Goal: Book appointment/travel/reservation

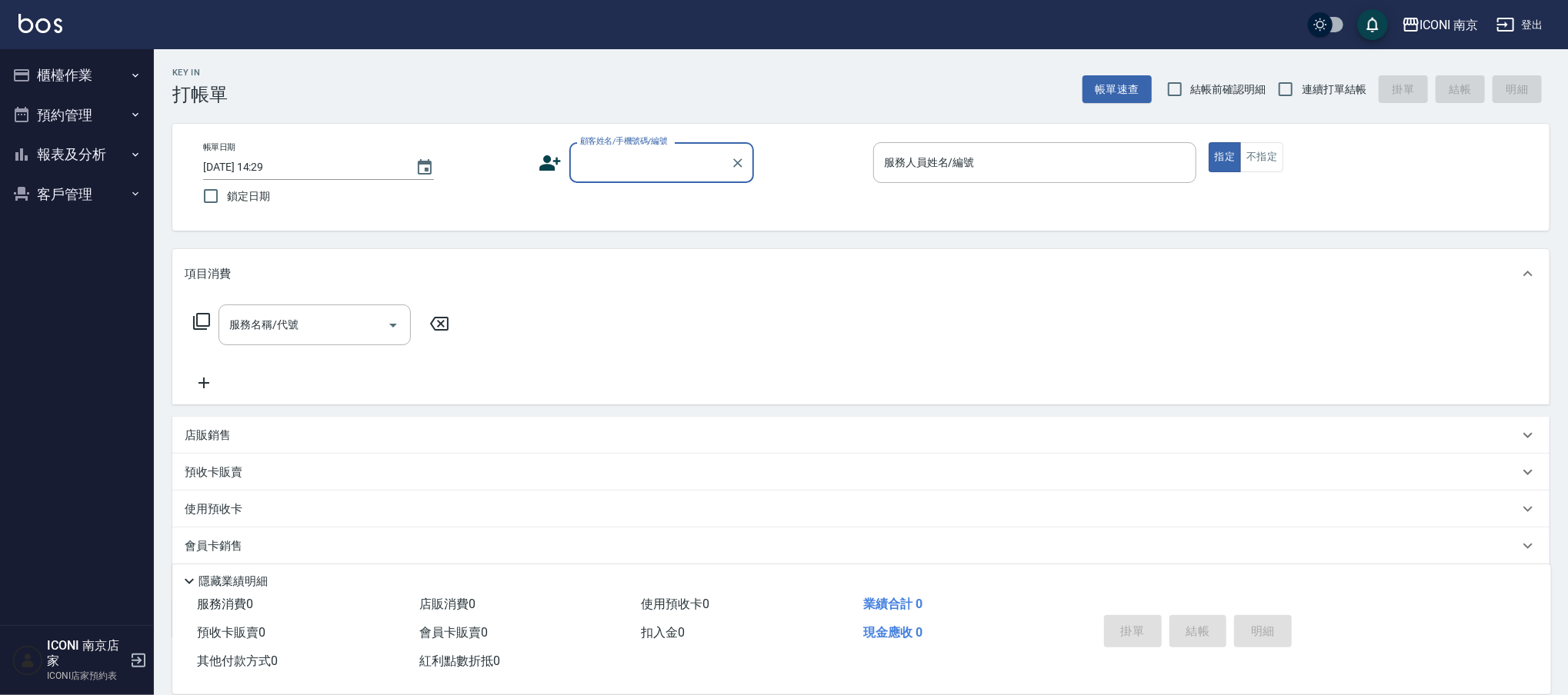
click at [101, 109] on button "預約管理" at bounding box center [77, 115] width 141 height 40
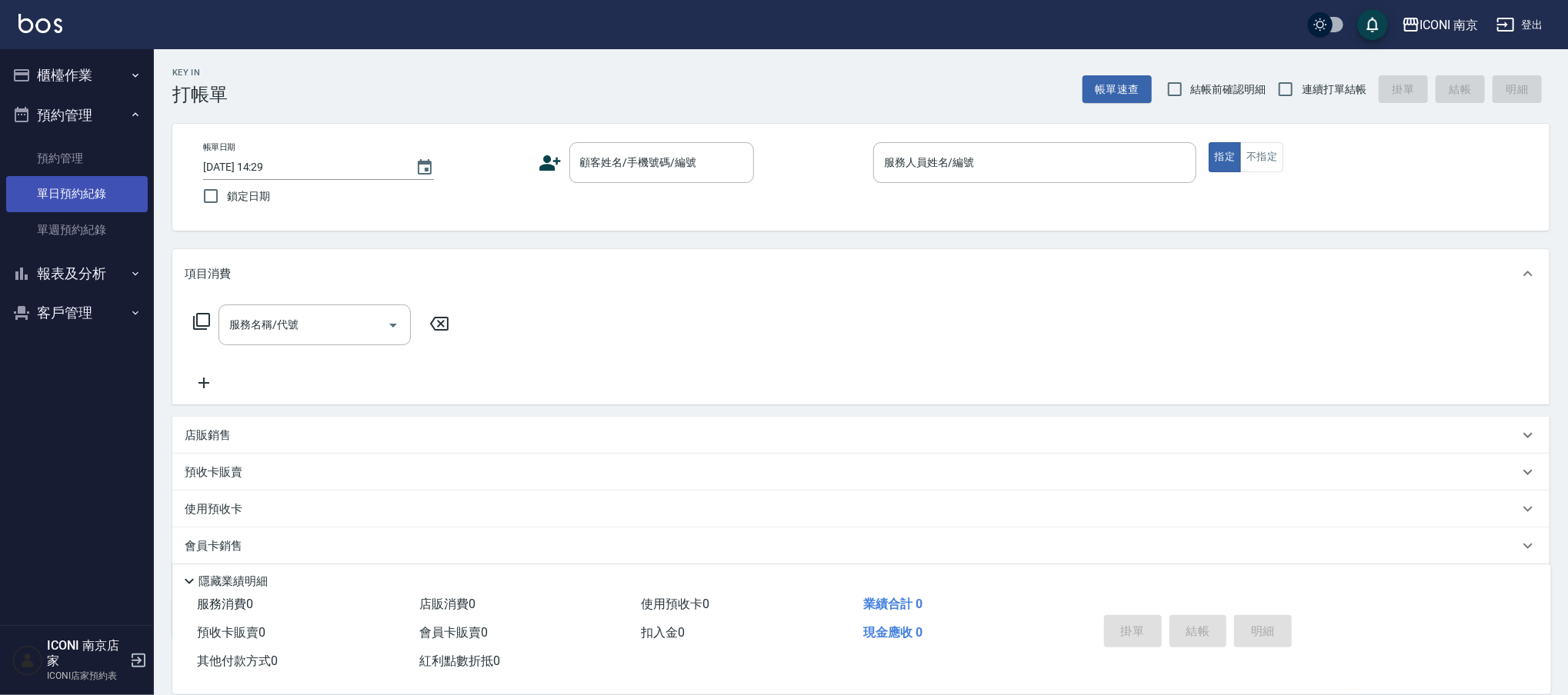
click at [84, 187] on link "單日預約紀錄" at bounding box center [77, 193] width 141 height 36
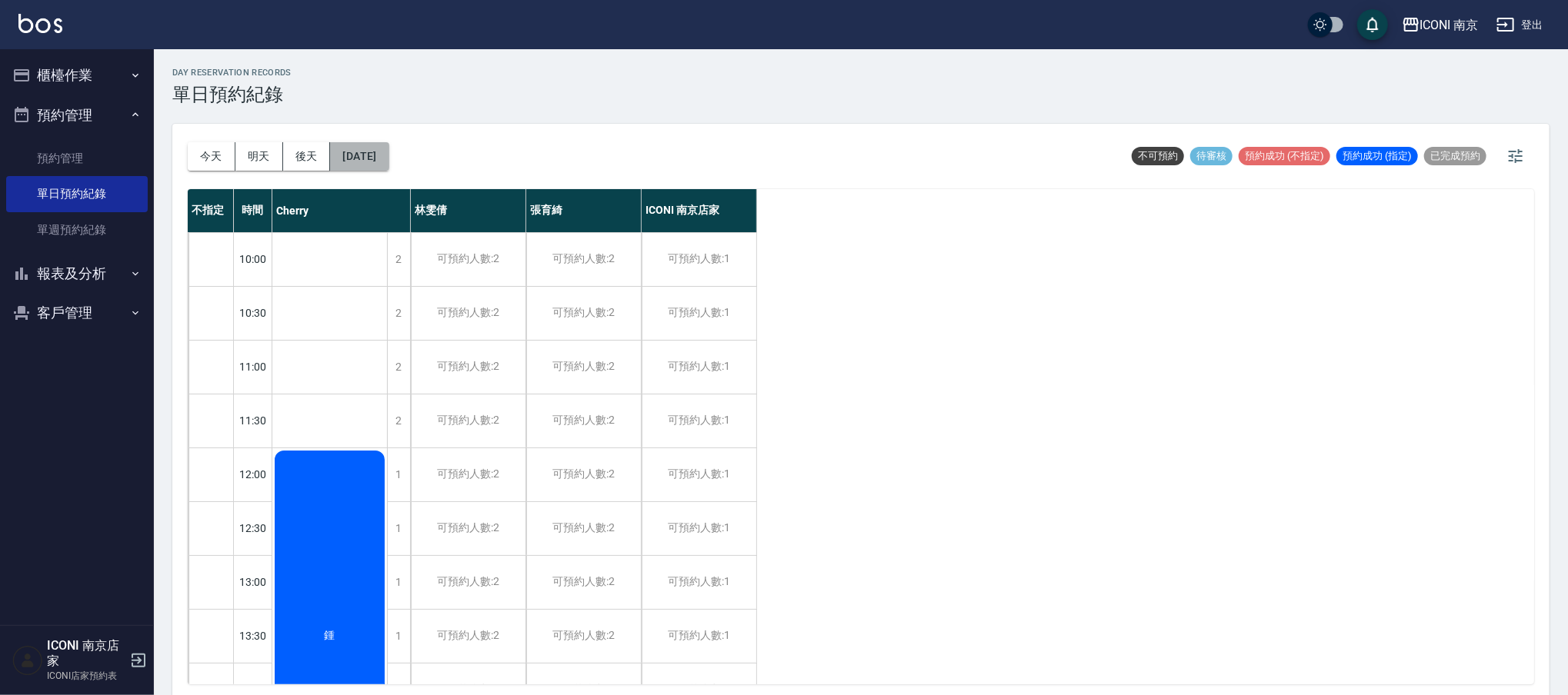
click at [360, 160] on button "[DATE]" at bounding box center [360, 156] width 58 height 28
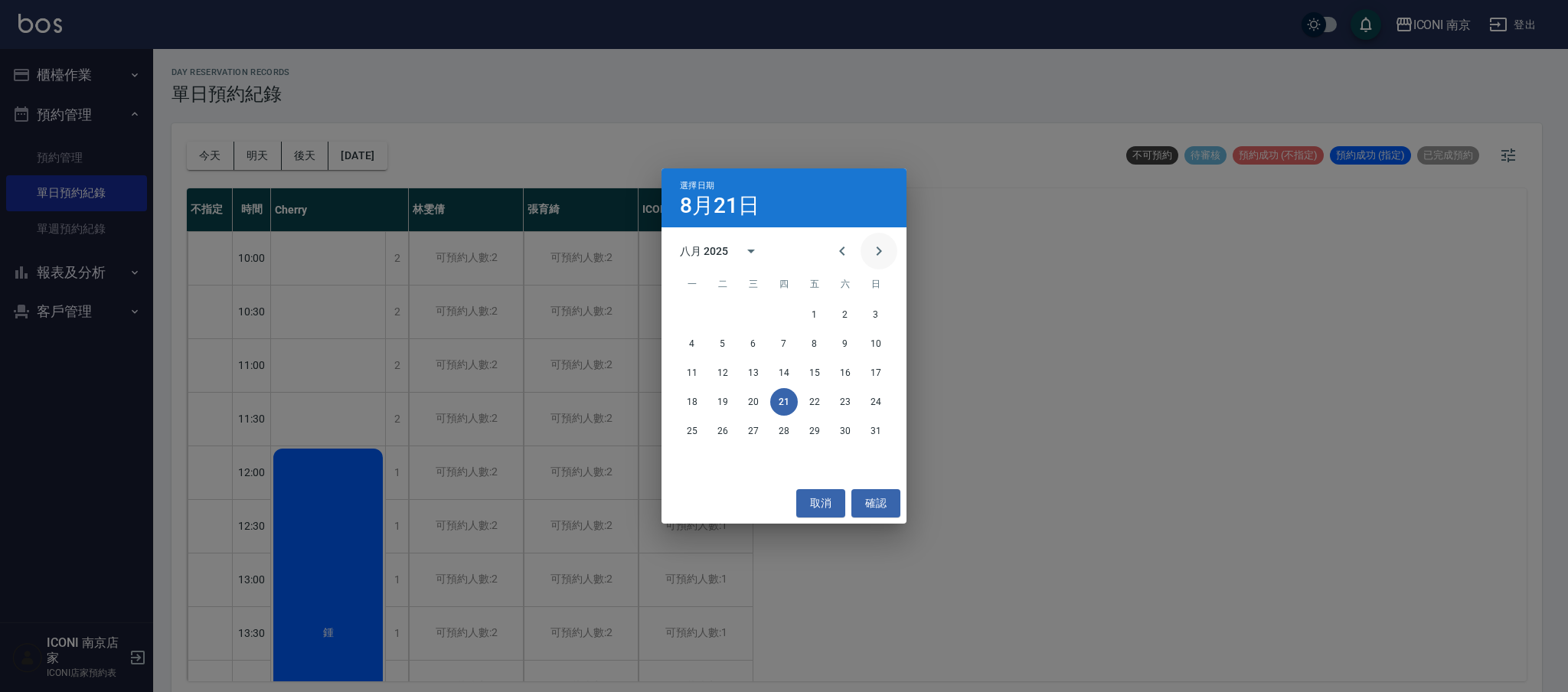
click at [891, 251] on button "Next month" at bounding box center [879, 251] width 37 height 37
click at [812, 369] on button "19" at bounding box center [814, 372] width 28 height 28
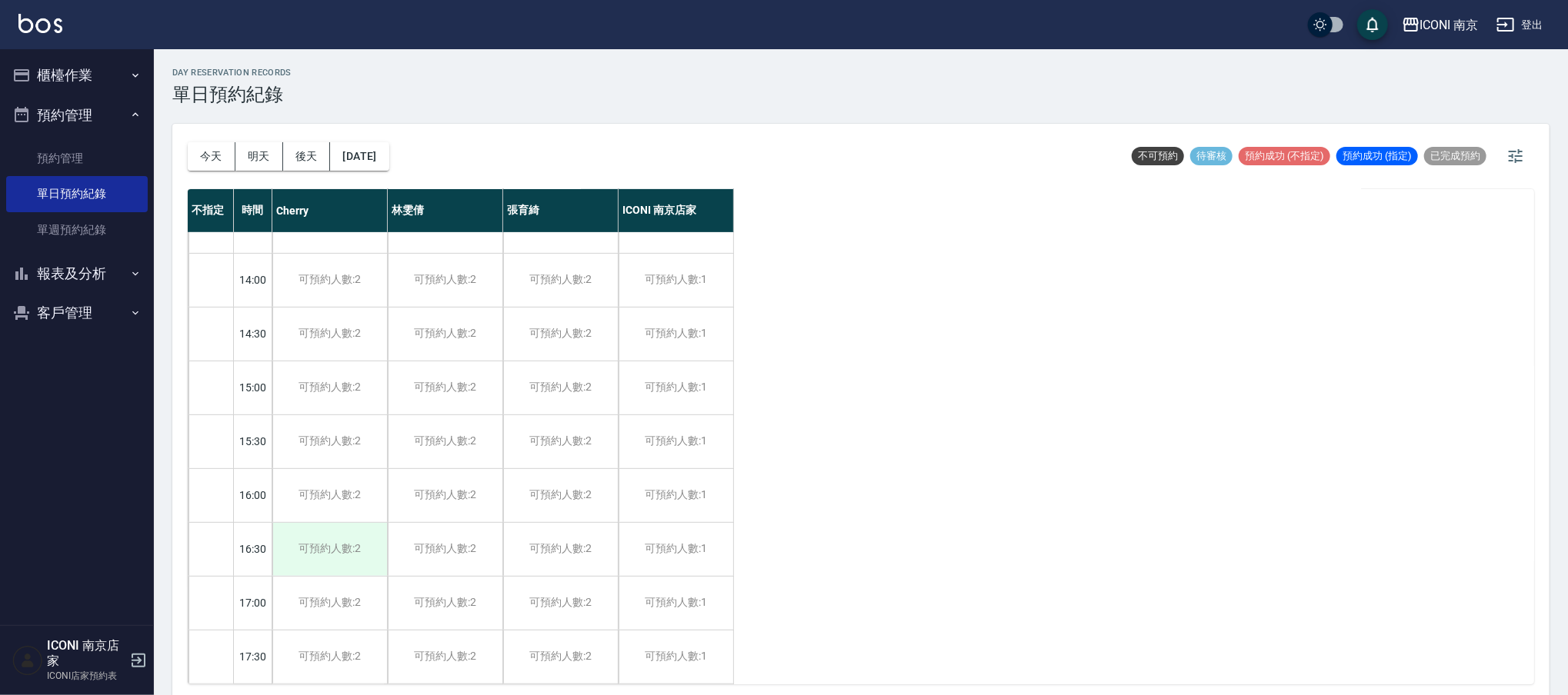
scroll to position [512, 0]
click at [330, 592] on div "可預約人數:2" at bounding box center [330, 608] width 115 height 53
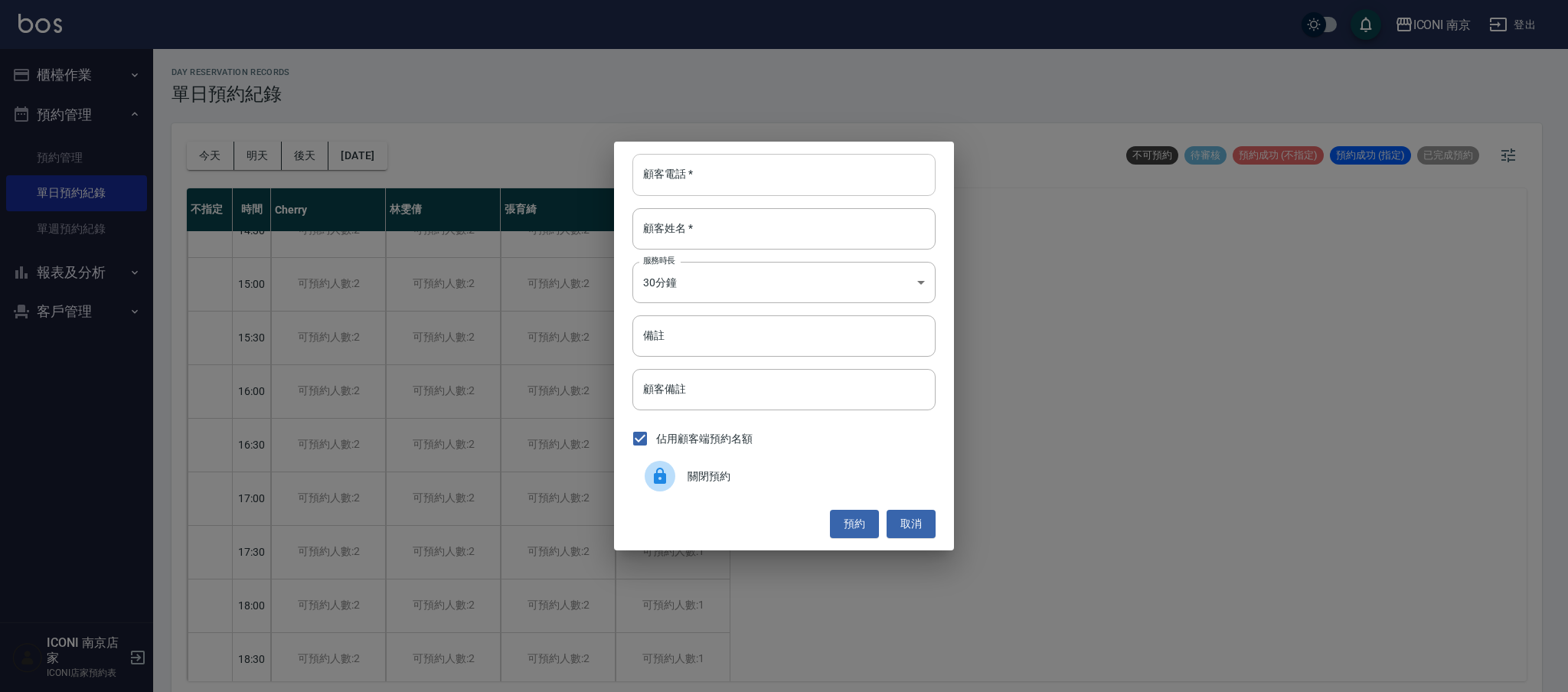
click at [676, 175] on input "顧客電話   *" at bounding box center [784, 175] width 303 height 42
type input "0989746103"
click at [715, 256] on div "顧客電話   * [PHONE_NUMBER] 顧客電話   * 顧客姓名   * 顧客姓名   * 服務時長 30分鐘 1 服務時長 備註 備註 顧客備註 …" at bounding box center [784, 345] width 340 height 408
click at [718, 232] on input "顧客姓名   *" at bounding box center [784, 229] width 303 height 42
type input "[PERSON_NAME]以"
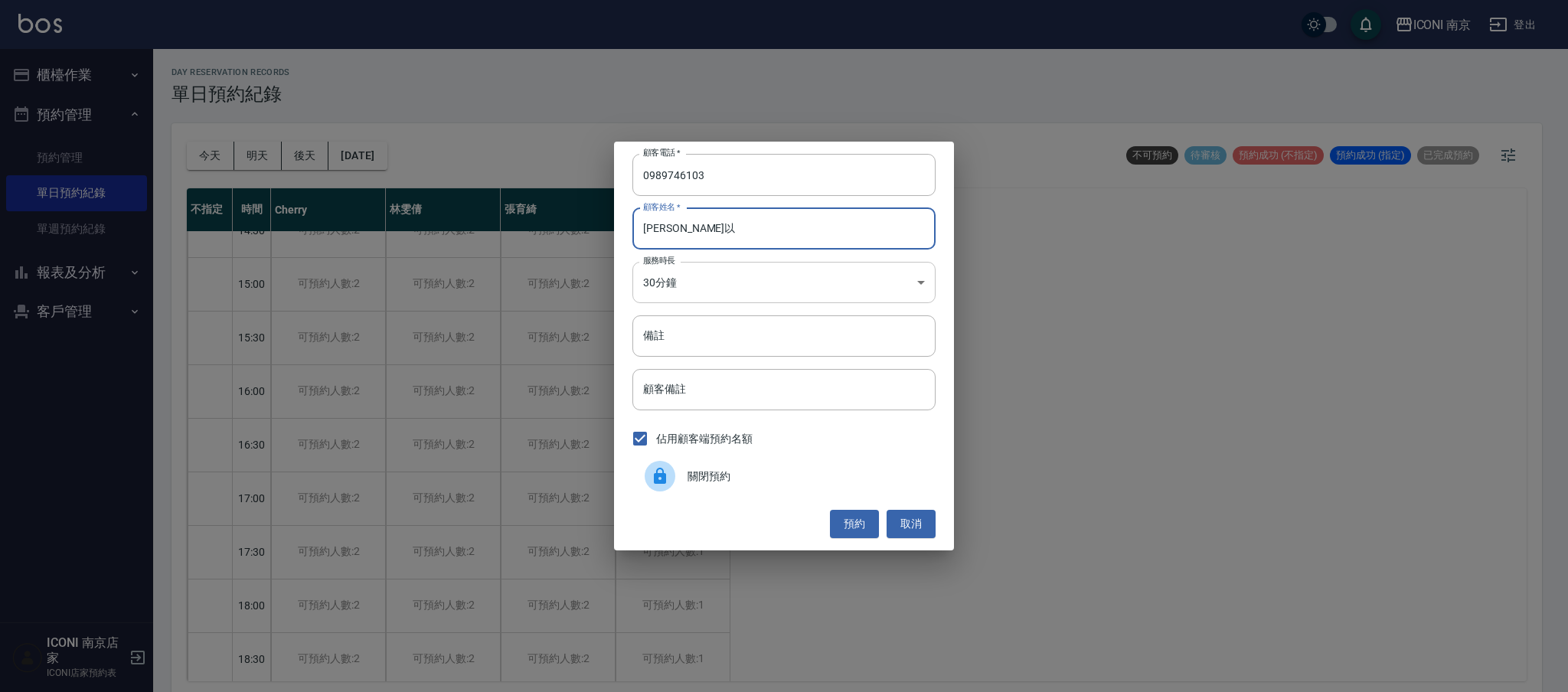
click at [718, 278] on body "ICONI 南京 登出 櫃檯作業 打帳單 帳單列表 現金收支登錄 每日結帳 現場電腦打卡 預約管理 預約管理 單日預約紀錄 單週預約紀錄 報表及分析 報表目錄…" at bounding box center [784, 348] width 1568 height 697
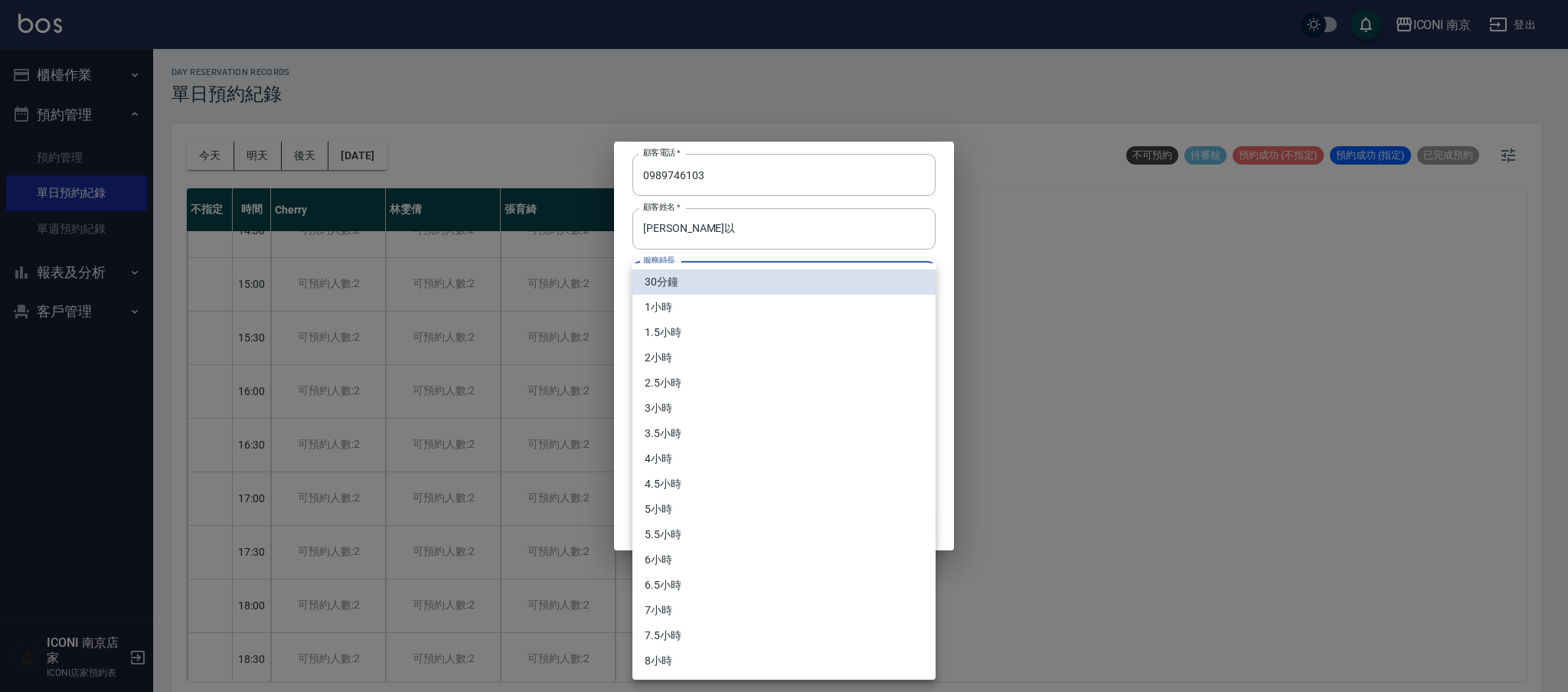
click at [689, 428] on li "3.5小時" at bounding box center [784, 433] width 303 height 25
type input "7"
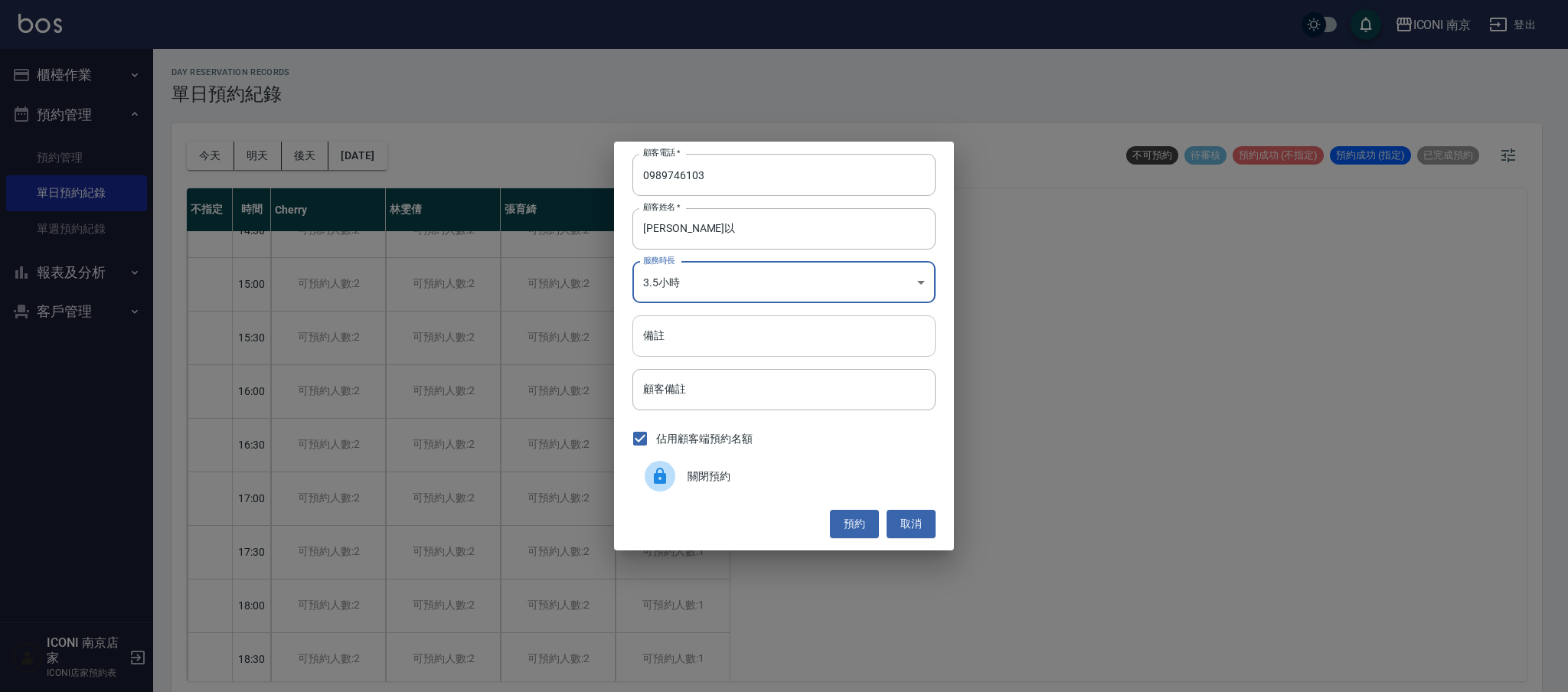
drag, startPoint x: 686, startPoint y: 357, endPoint x: 684, endPoint y: 341, distance: 16.1
click at [684, 353] on div "顧客電話   * [PHONE_NUMBER] 顧客電話   * 顧客姓名   * [PERSON_NAME]以 顧客姓名   * 服務時長 3.5小時 7 …" at bounding box center [784, 345] width 340 height 408
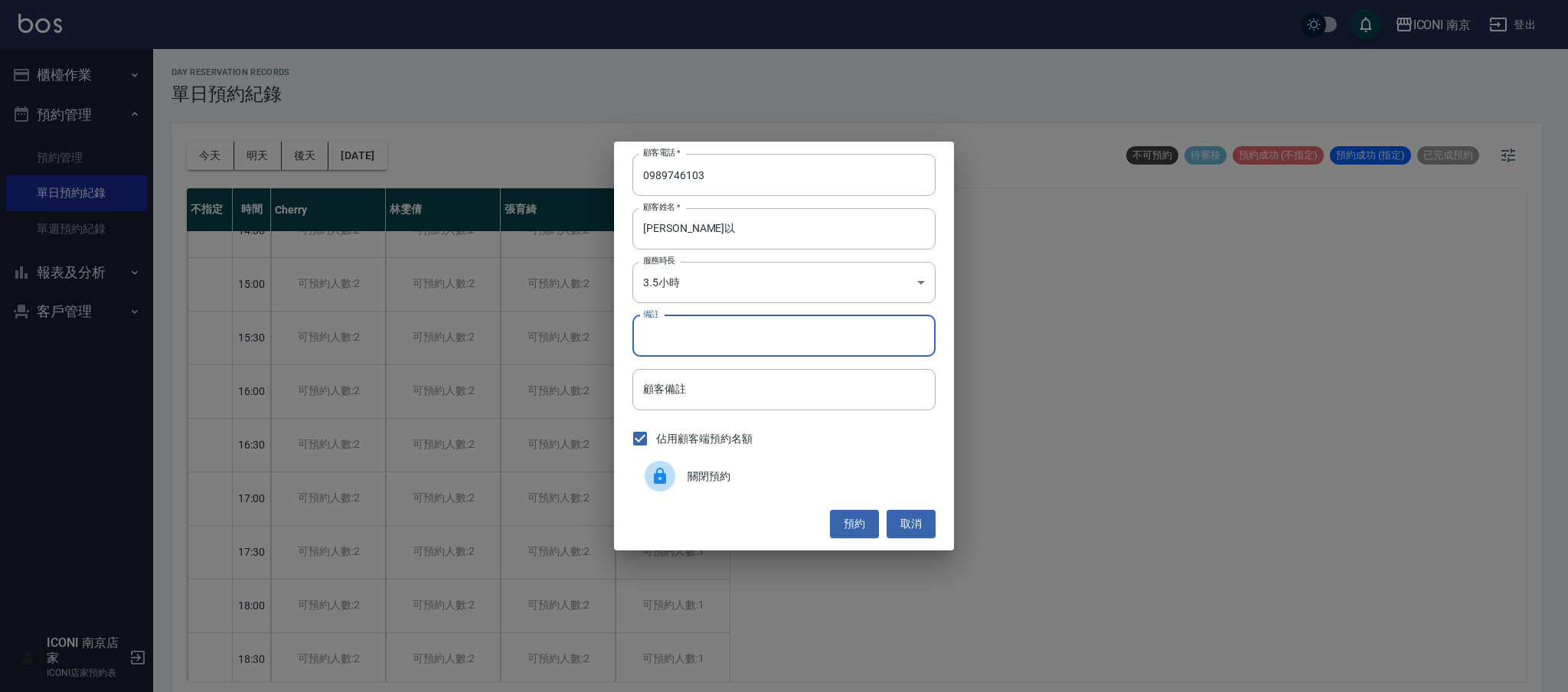
click at [684, 340] on input "備註" at bounding box center [784, 336] width 303 height 42
type input "縮毛1299"
click at [849, 526] on button "預約" at bounding box center [854, 524] width 49 height 28
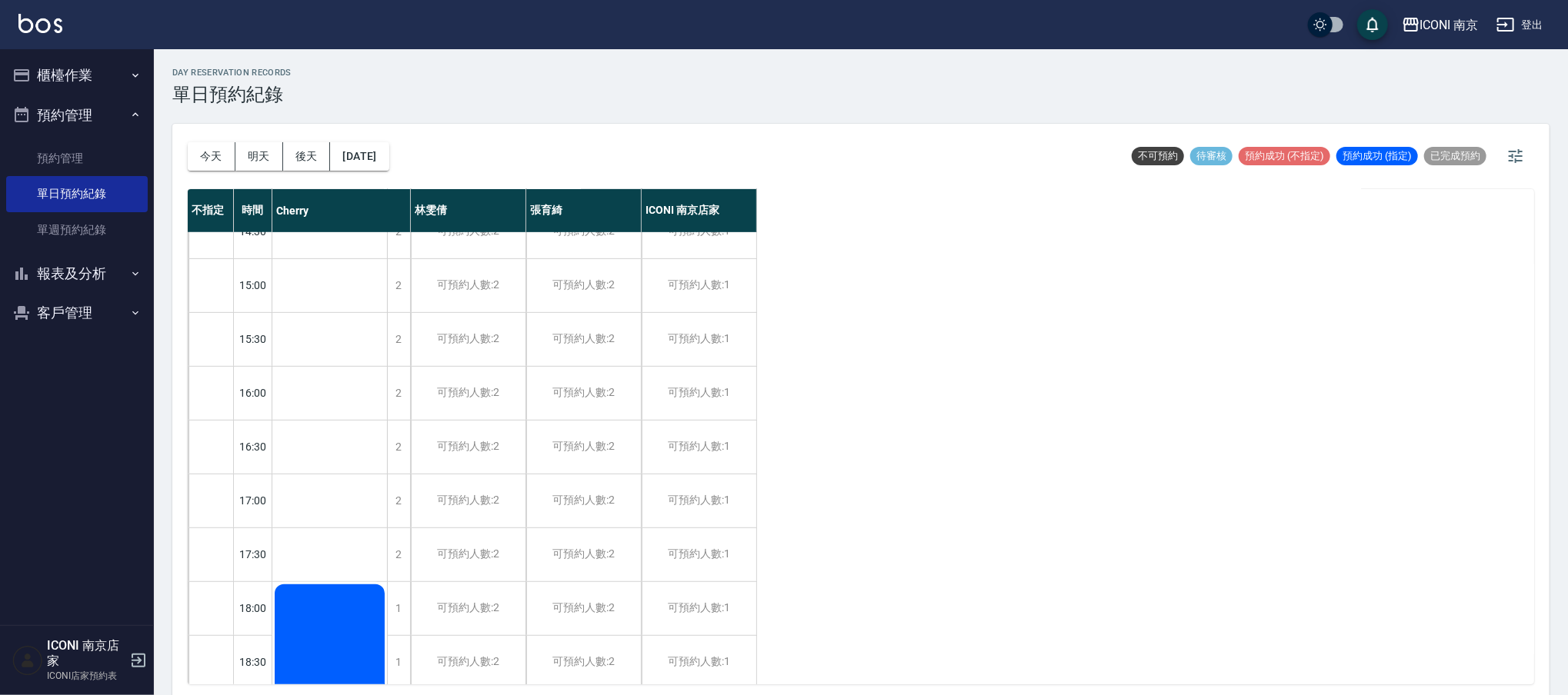
scroll to position [3, 0]
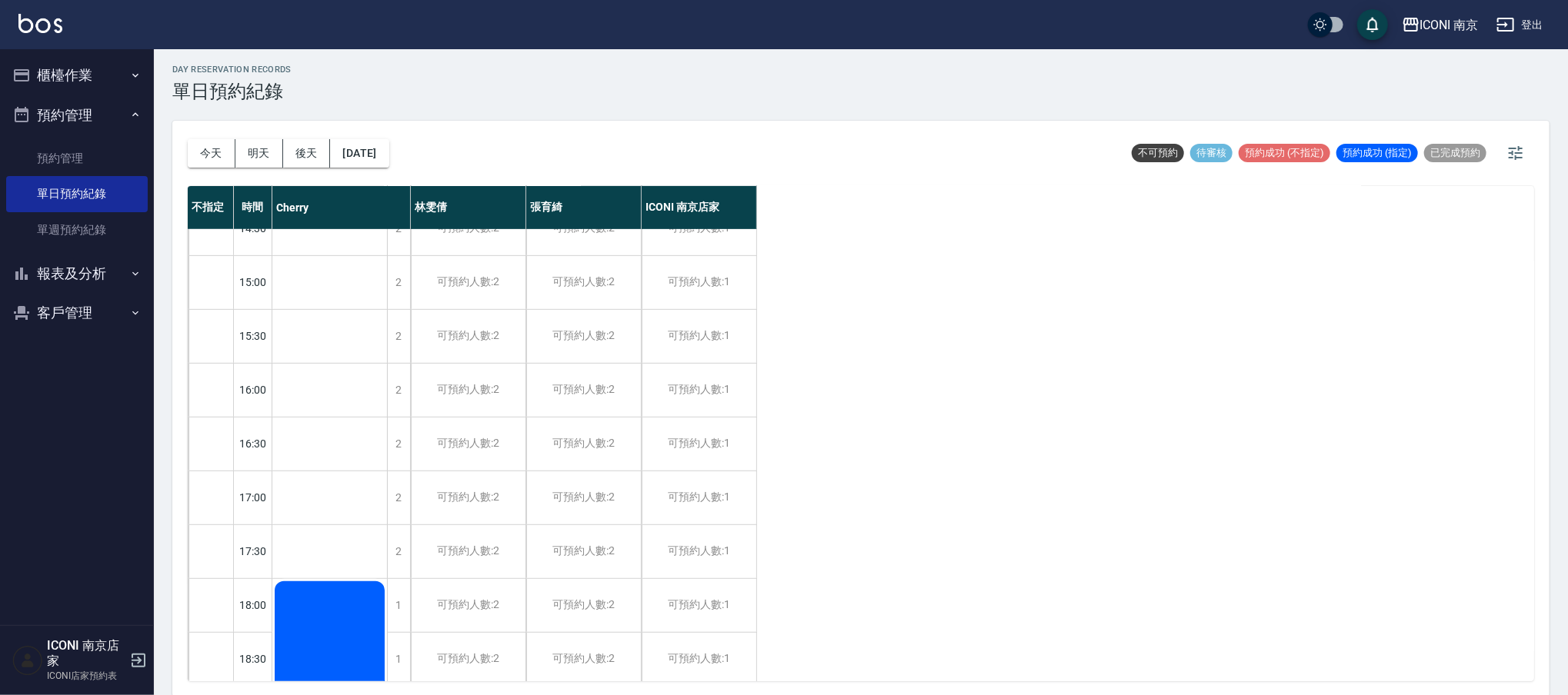
click at [1187, 438] on div "不指定 時間 [PERSON_NAME] [PERSON_NAME] ICONI 南京店家 10:00 10:30 11:00 11:30 12:00 12:…" at bounding box center [860, 434] width 1346 height 495
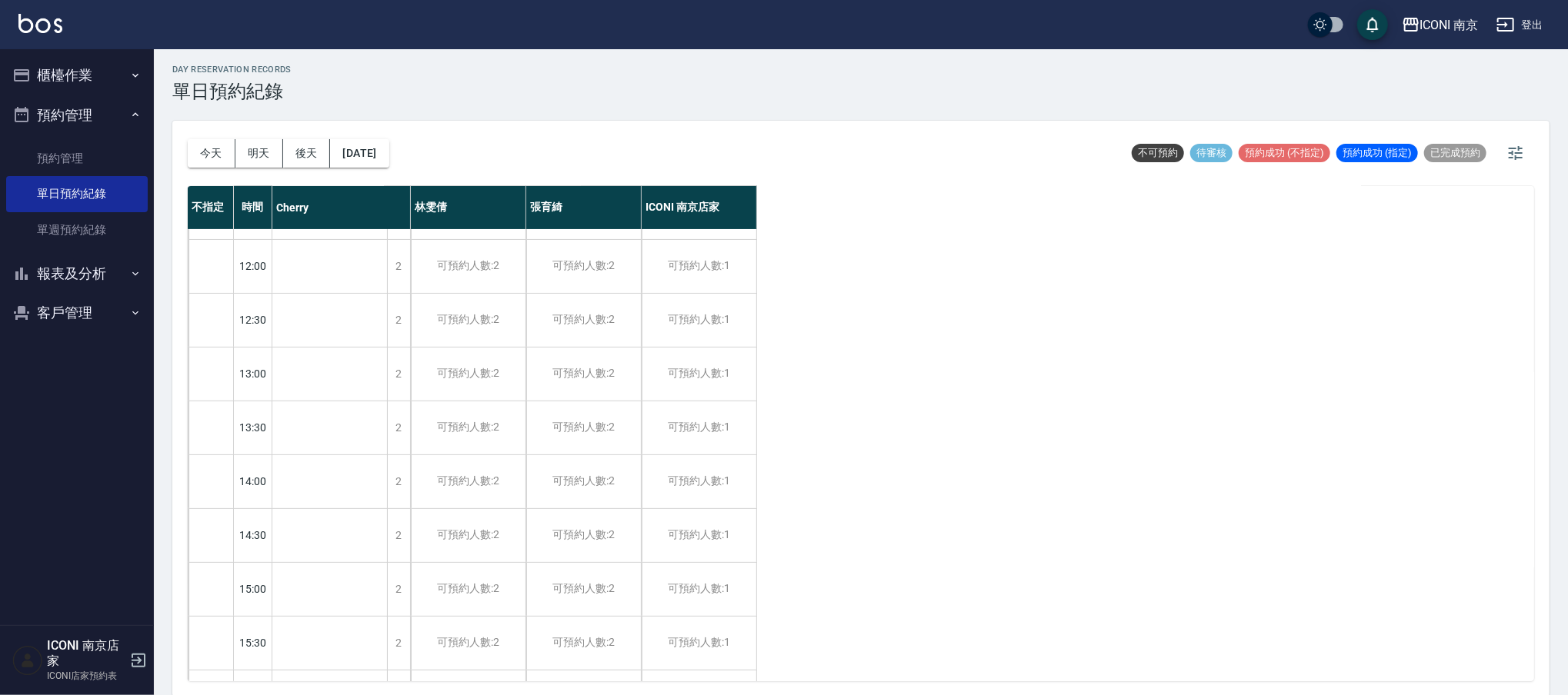
scroll to position [205, 0]
click at [217, 169] on div "[DATE] [DATE] [DATE] [DATE]" at bounding box center [288, 153] width 202 height 66
click at [219, 167] on div "[DATE] [DATE] [DATE] [DATE]" at bounding box center [288, 153] width 202 height 66
click at [221, 166] on button "今天" at bounding box center [211, 153] width 47 height 28
click at [220, 160] on div at bounding box center [784, 348] width 1568 height 695
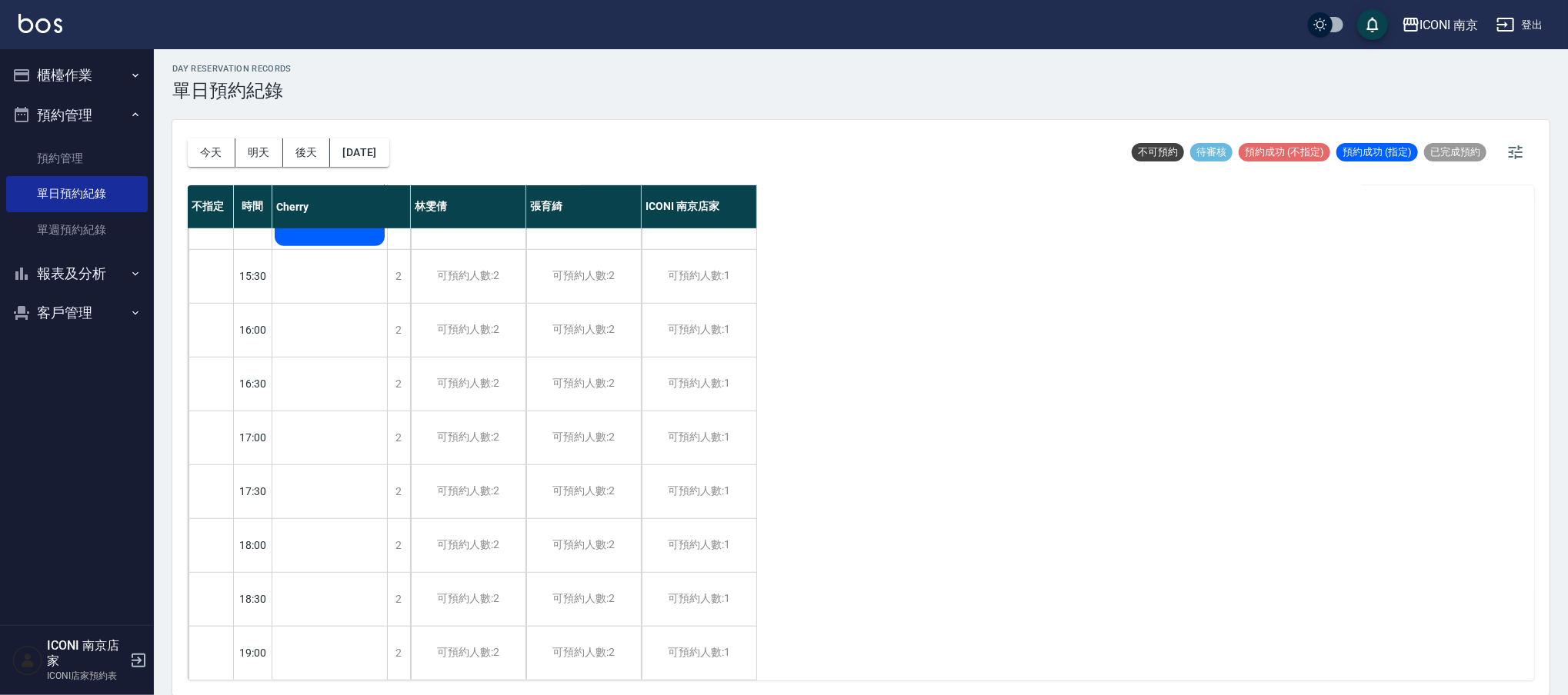
scroll to position [178, 0]
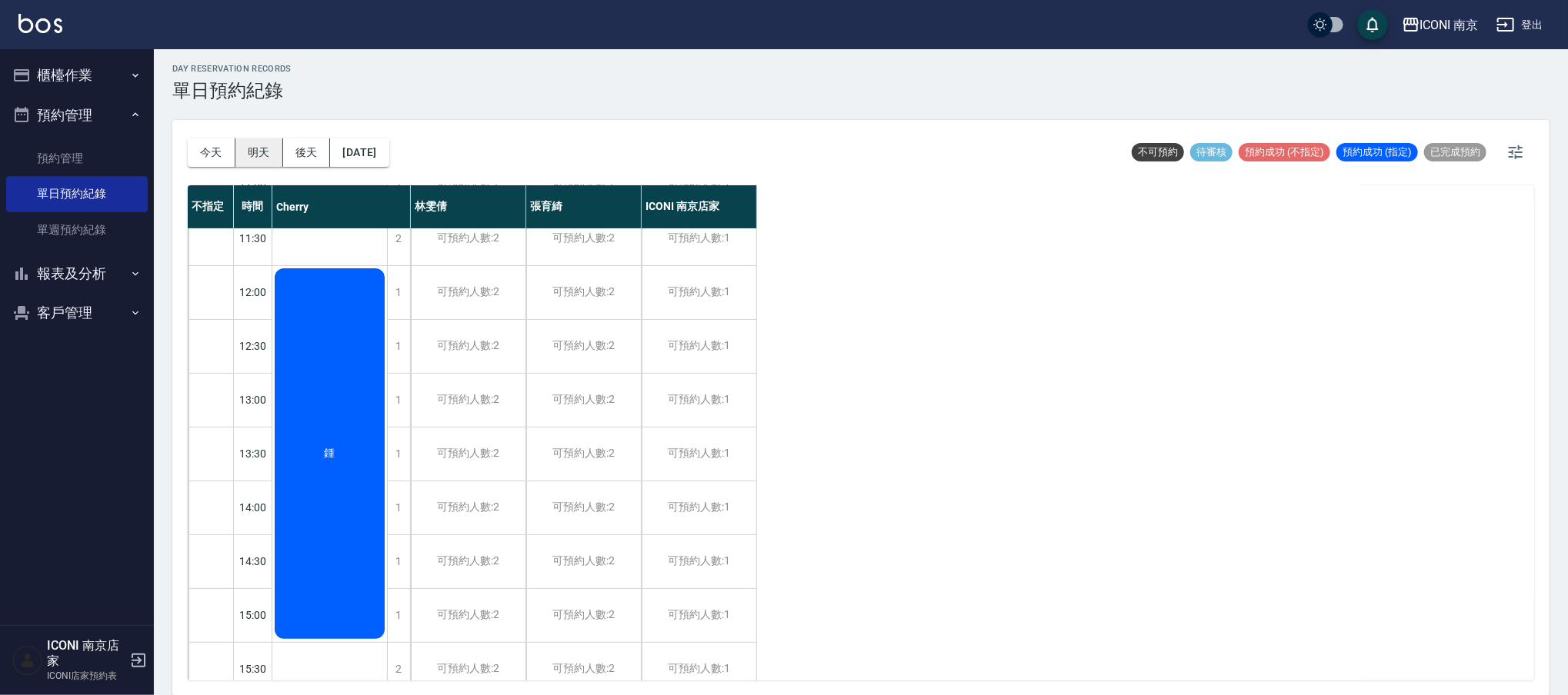
click at [265, 155] on button "明天" at bounding box center [259, 152] width 47 height 28
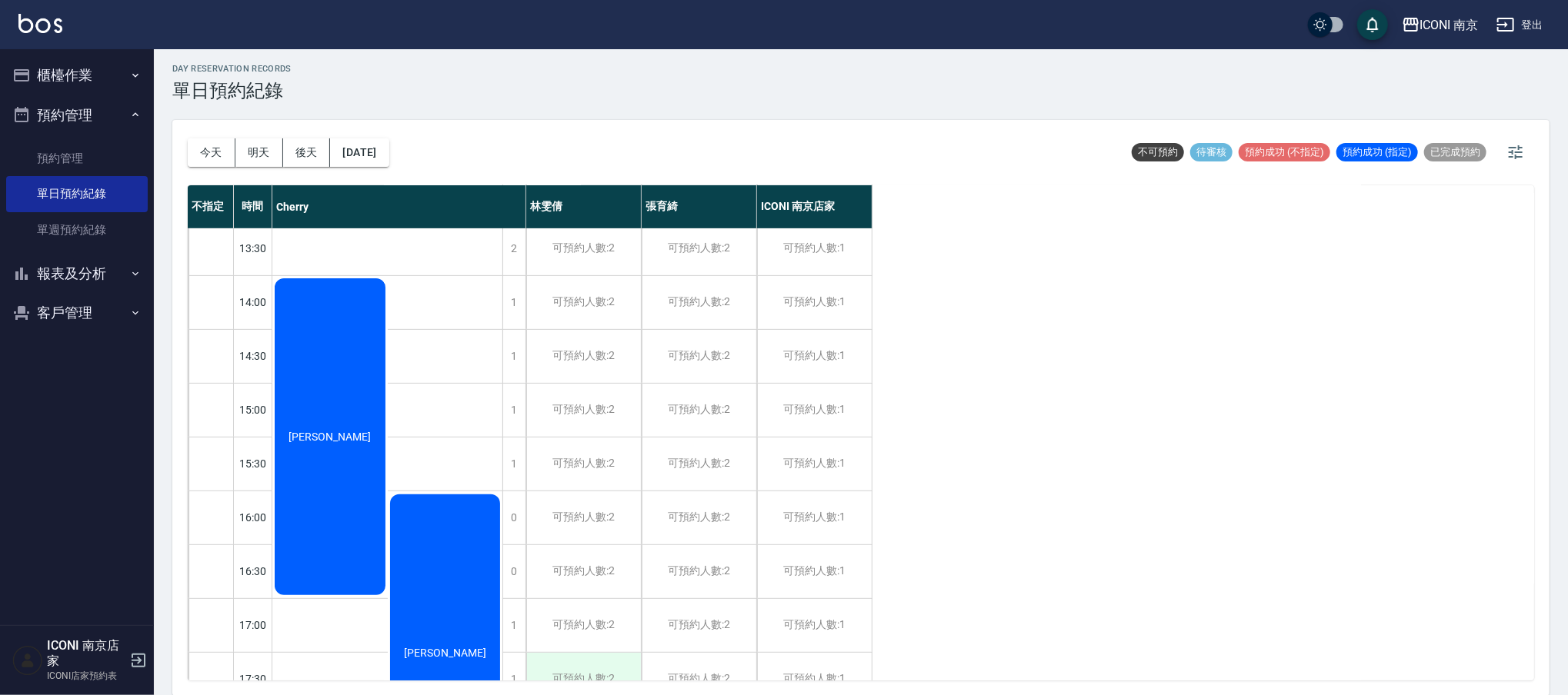
scroll to position [76, 0]
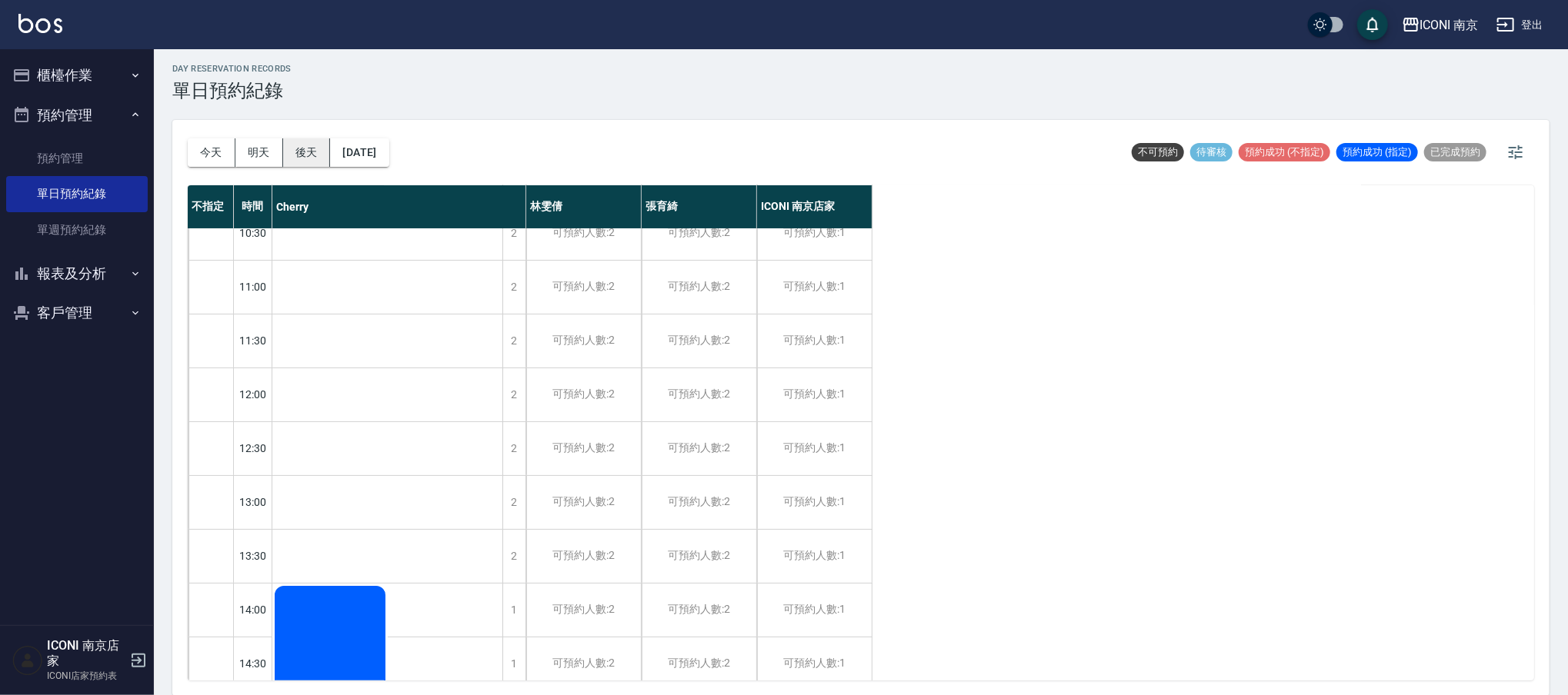
click at [315, 160] on button "後天" at bounding box center [307, 152] width 47 height 28
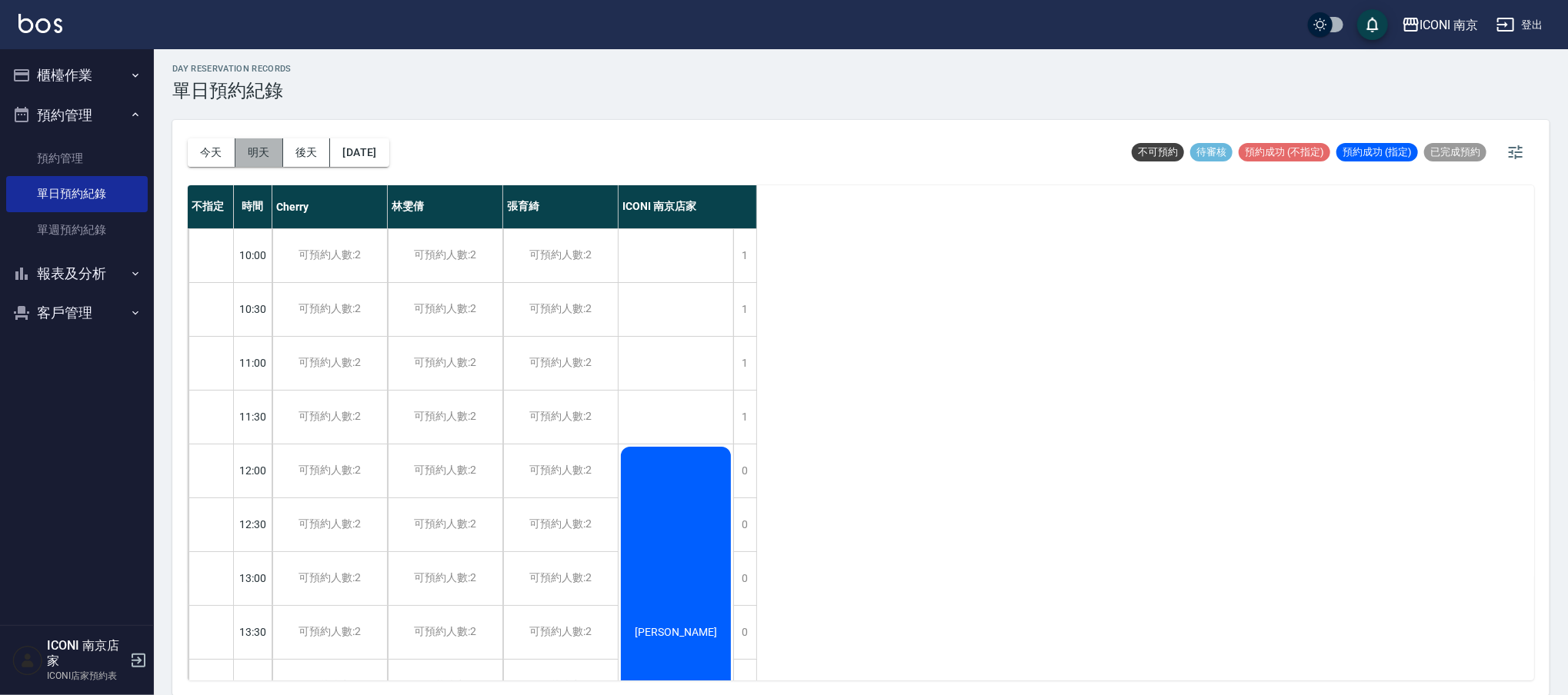
click at [248, 141] on button "明天" at bounding box center [259, 152] width 47 height 28
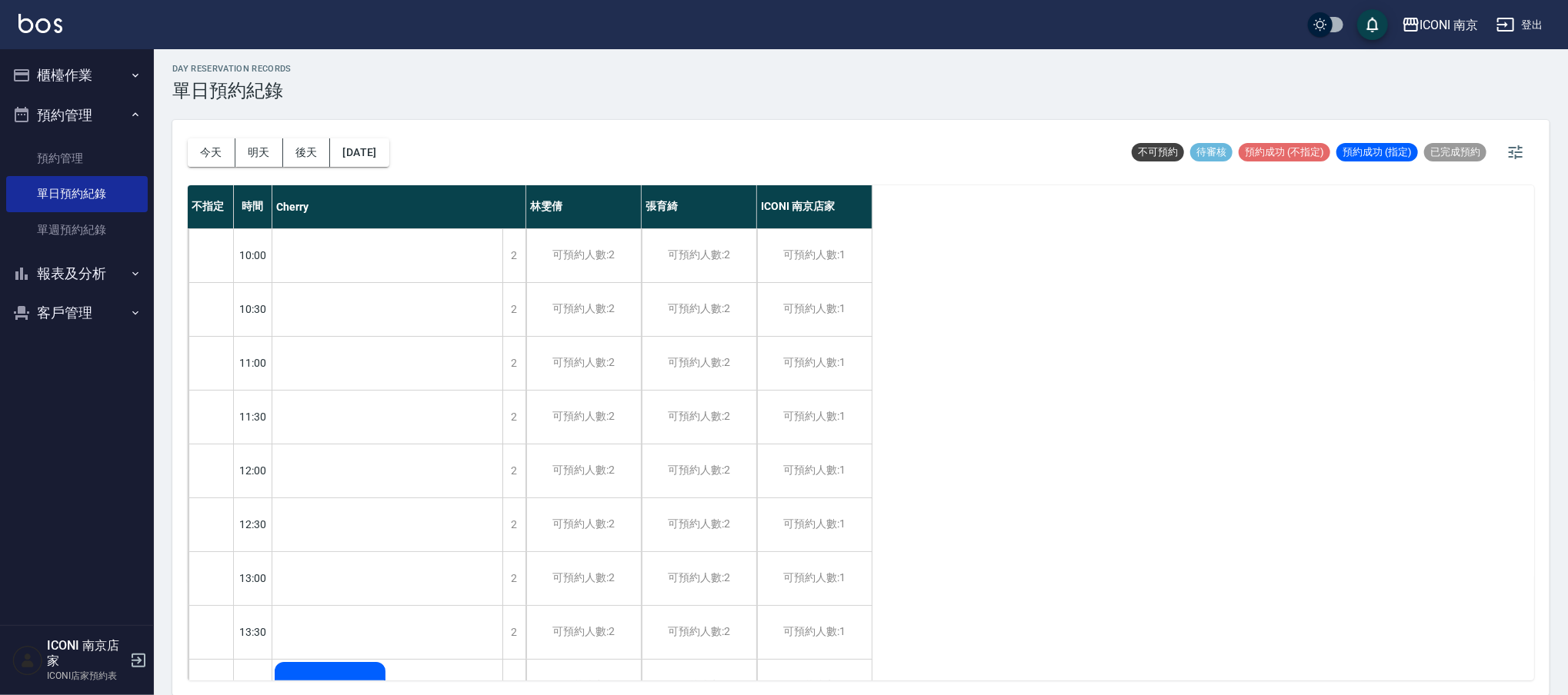
click at [236, 138] on button "明天" at bounding box center [259, 152] width 47 height 28
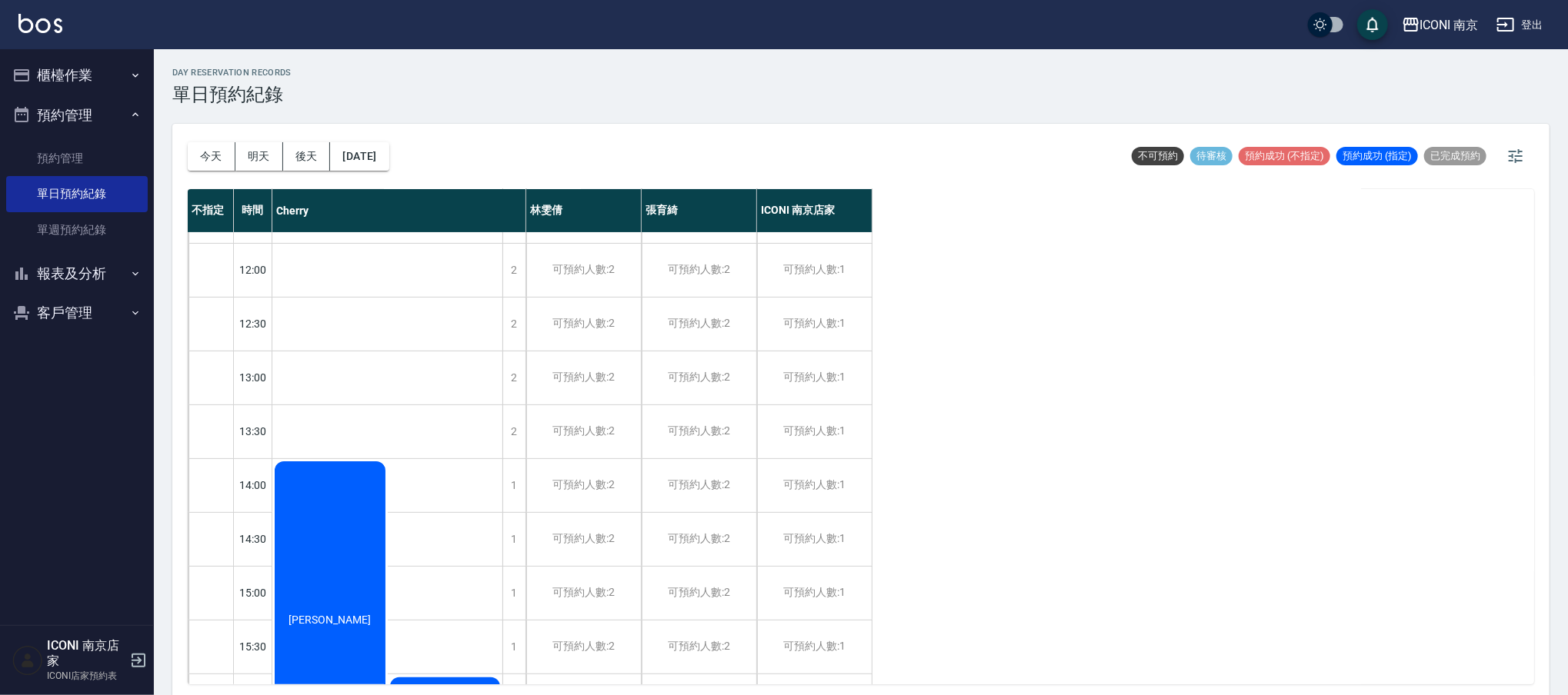
scroll to position [588, 0]
